Goal: Submit feedback/report problem

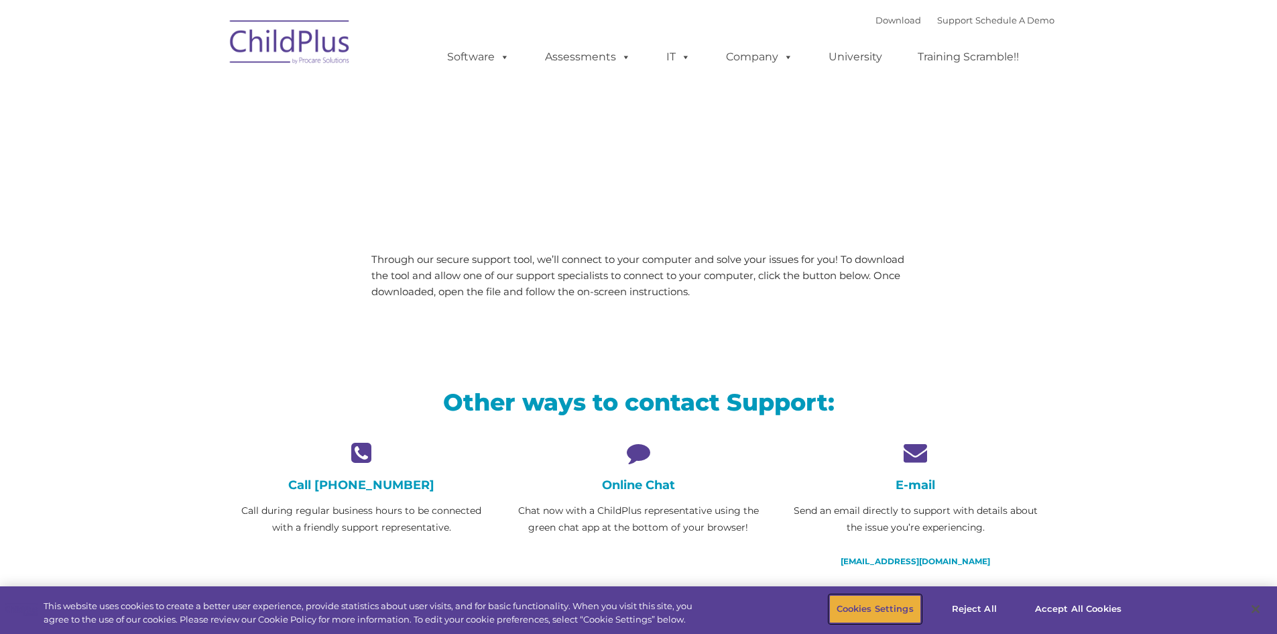
click at [857, 608] on button "Cookies Settings" at bounding box center [875, 609] width 92 height 28
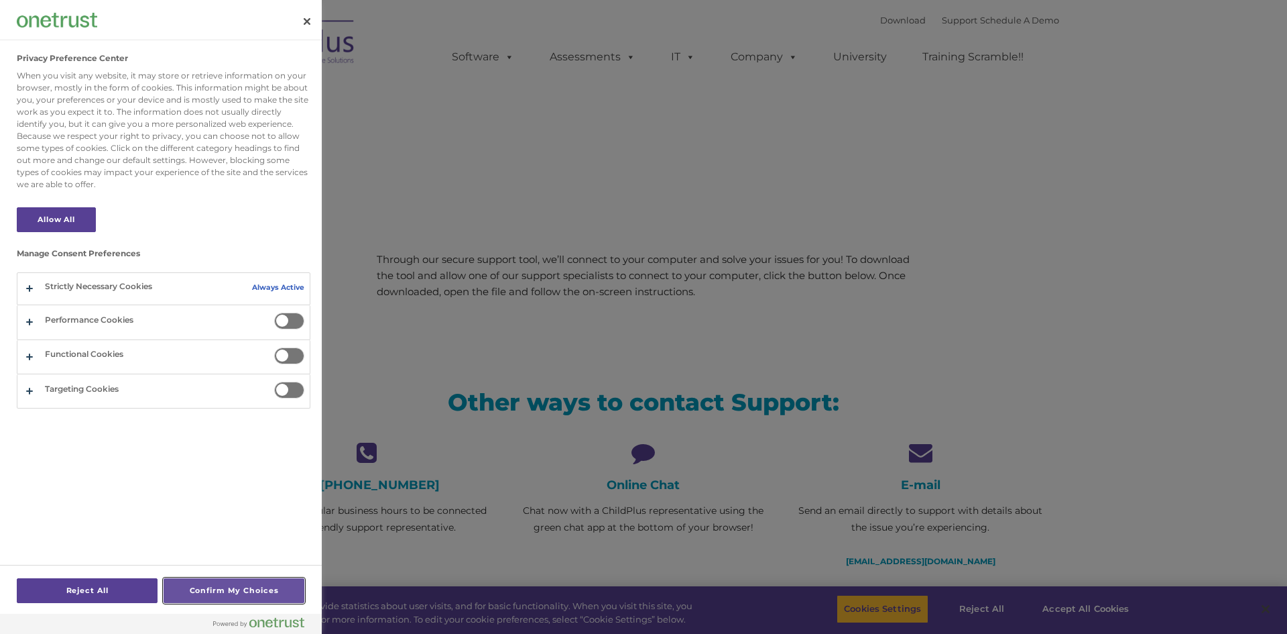
click at [247, 592] on button "Confirm My Choices" at bounding box center [234, 590] width 141 height 25
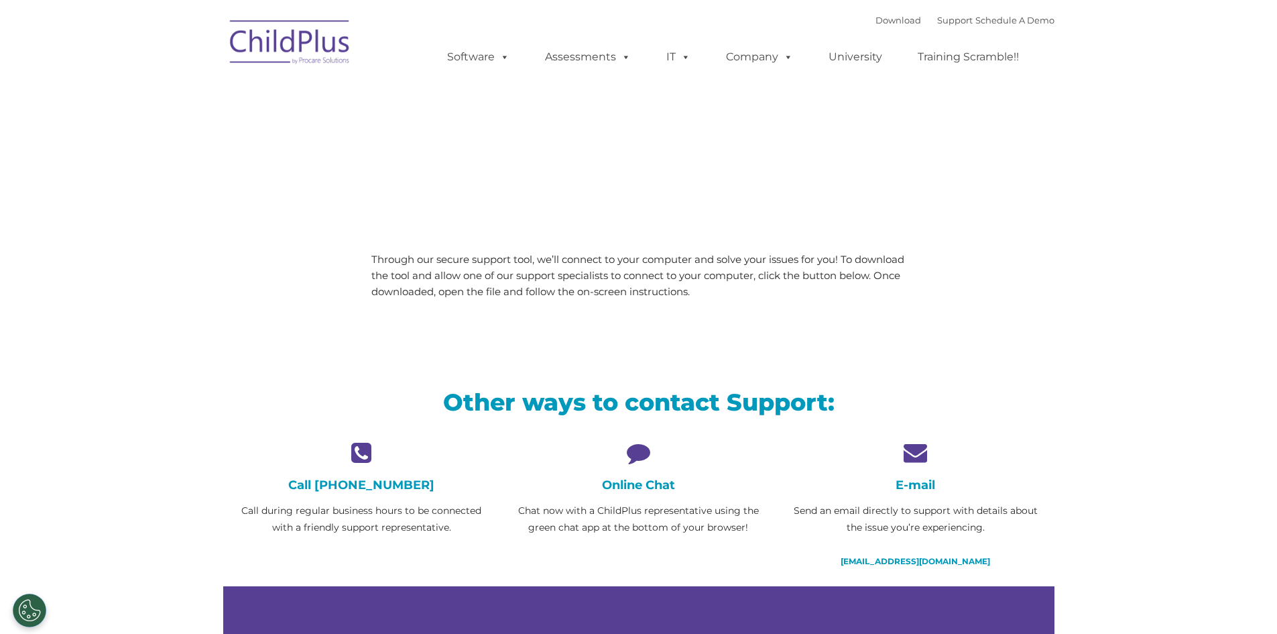
click at [264, 50] on img at bounding box center [290, 44] width 134 height 67
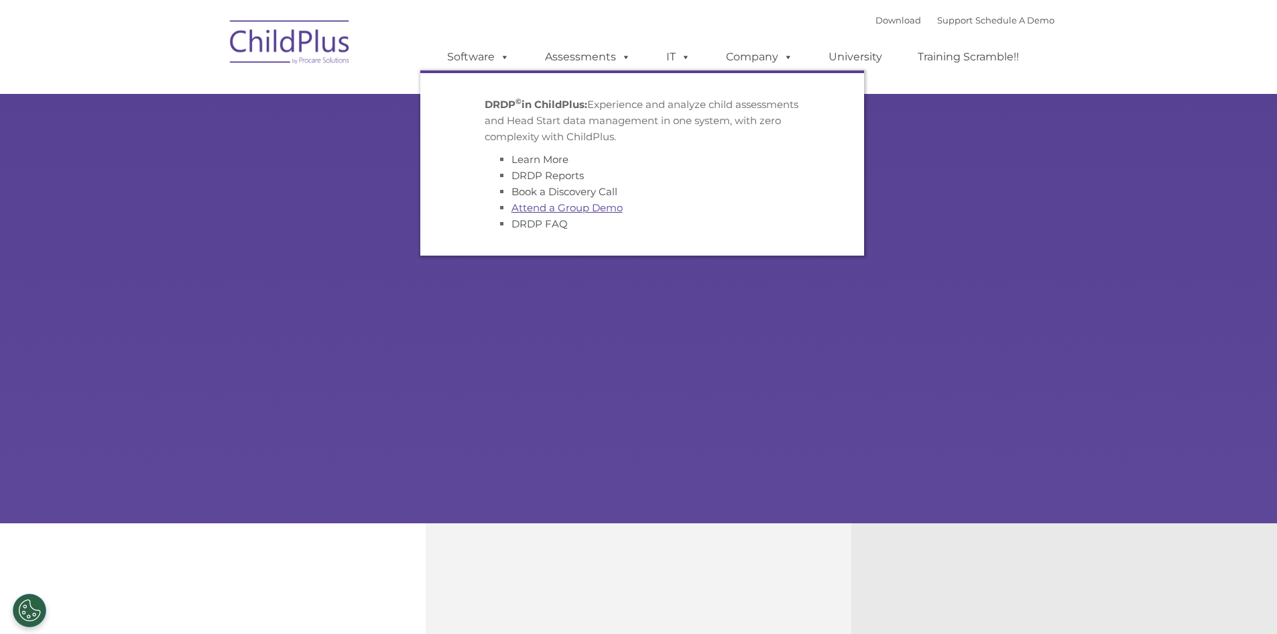
select select "MEDIUM"
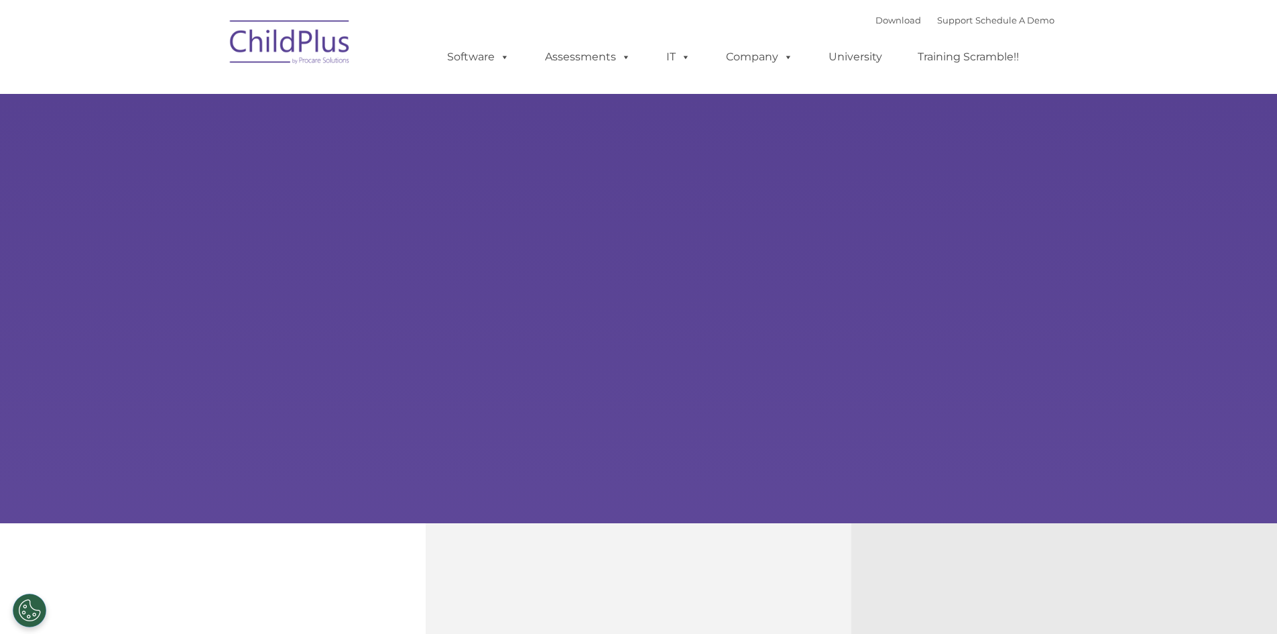
click at [172, 118] on div "Learn More Request a Demo The Future of ChildPlus is Here! Boost your productiv…" at bounding box center [638, 261] width 1277 height 523
